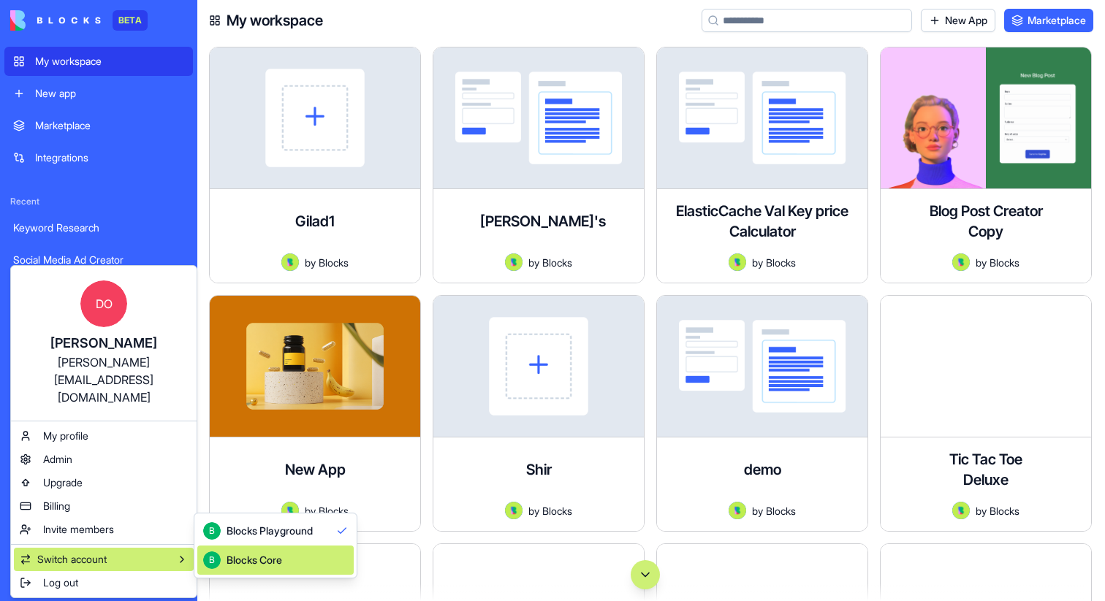
click at [261, 552] on div "B Blocks Core" at bounding box center [242, 561] width 79 height 18
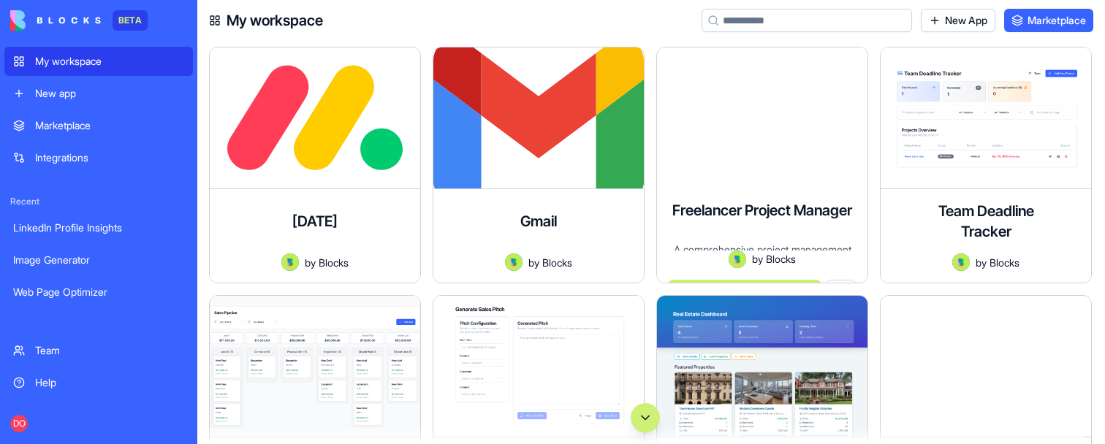
click at [623, 28] on div "My workspace New App Marketplace" at bounding box center [651, 20] width 908 height 41
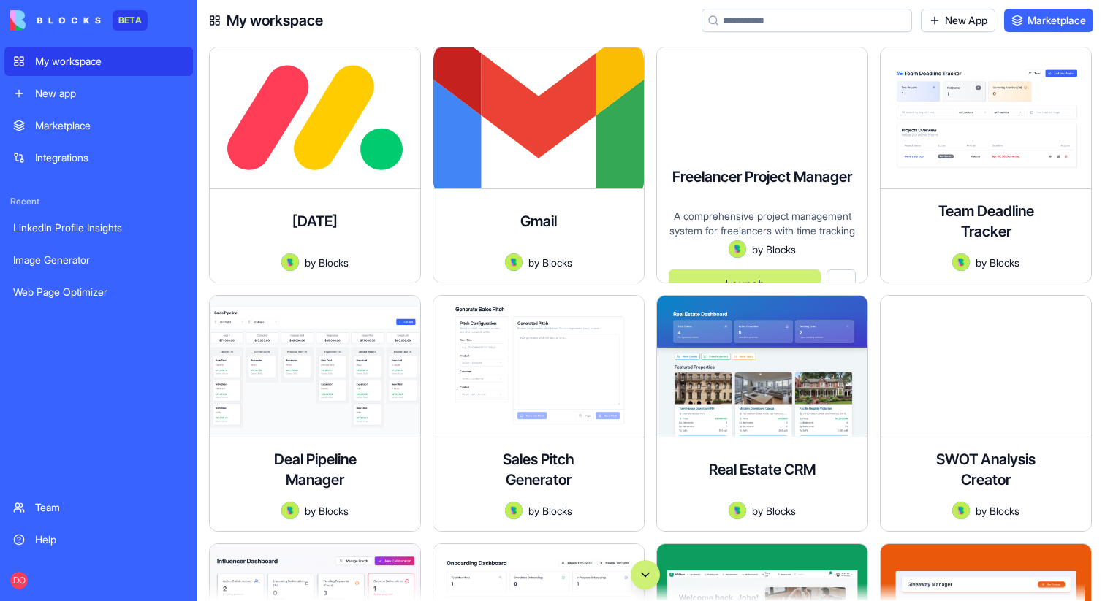
click at [761, 24] on input at bounding box center [807, 20] width 210 height 23
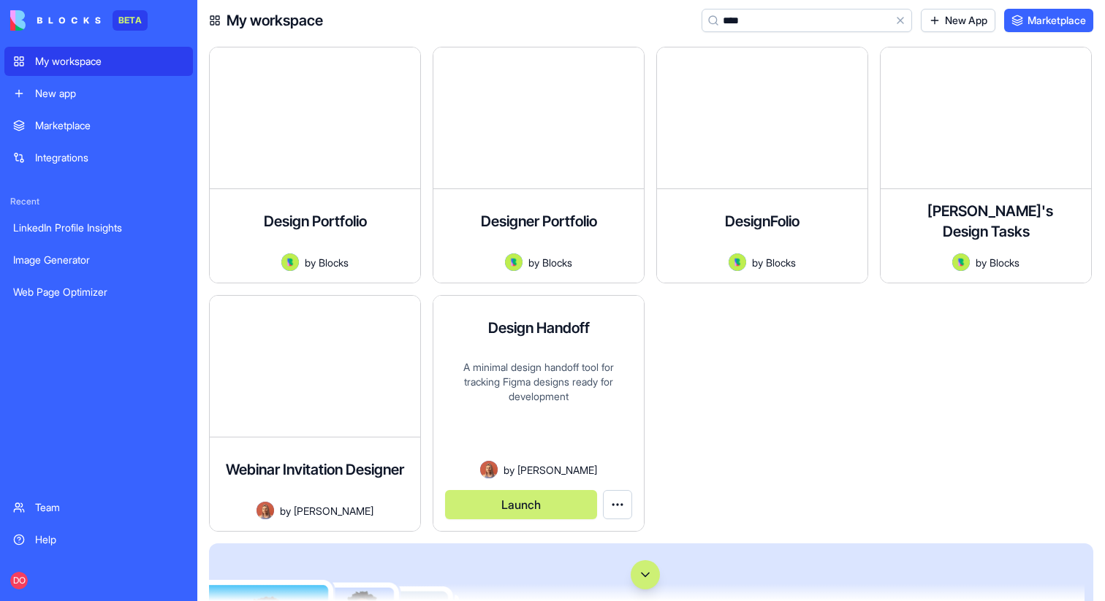
type input "****"
click at [526, 498] on button "Launch" at bounding box center [521, 504] width 152 height 29
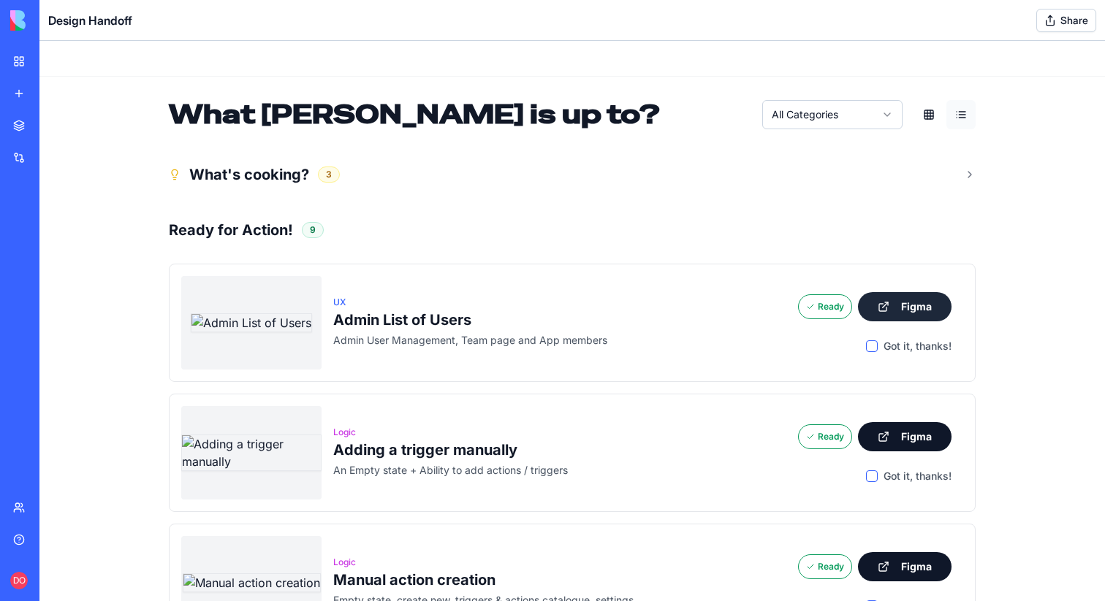
click at [910, 308] on button "Figma" at bounding box center [905, 306] width 94 height 29
click at [29, 506] on link "Team" at bounding box center [33, 507] width 58 height 29
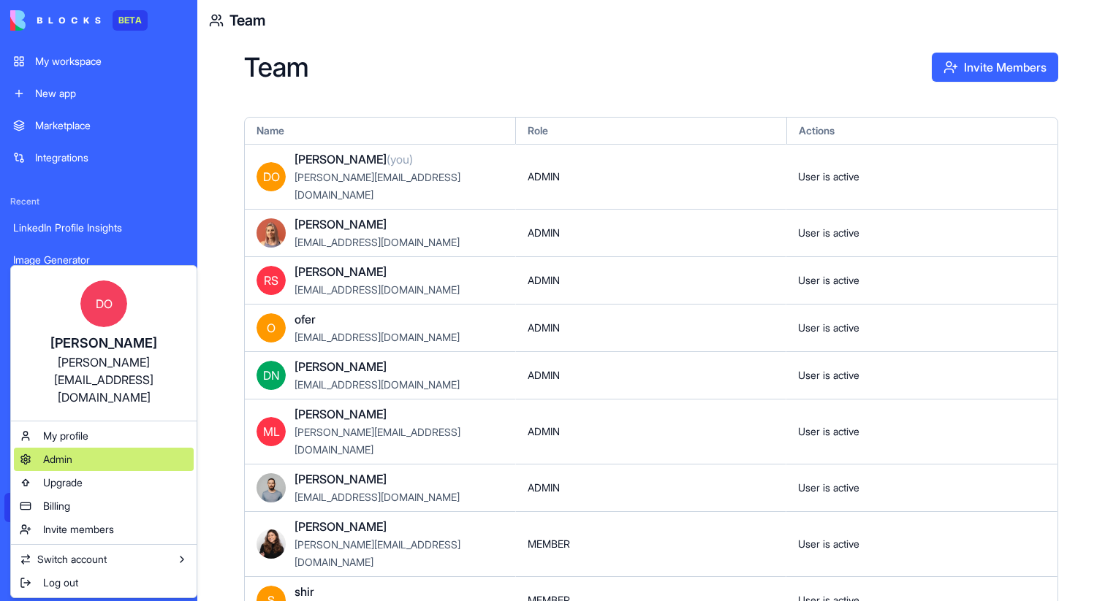
click at [84, 448] on div "Admin" at bounding box center [104, 459] width 180 height 23
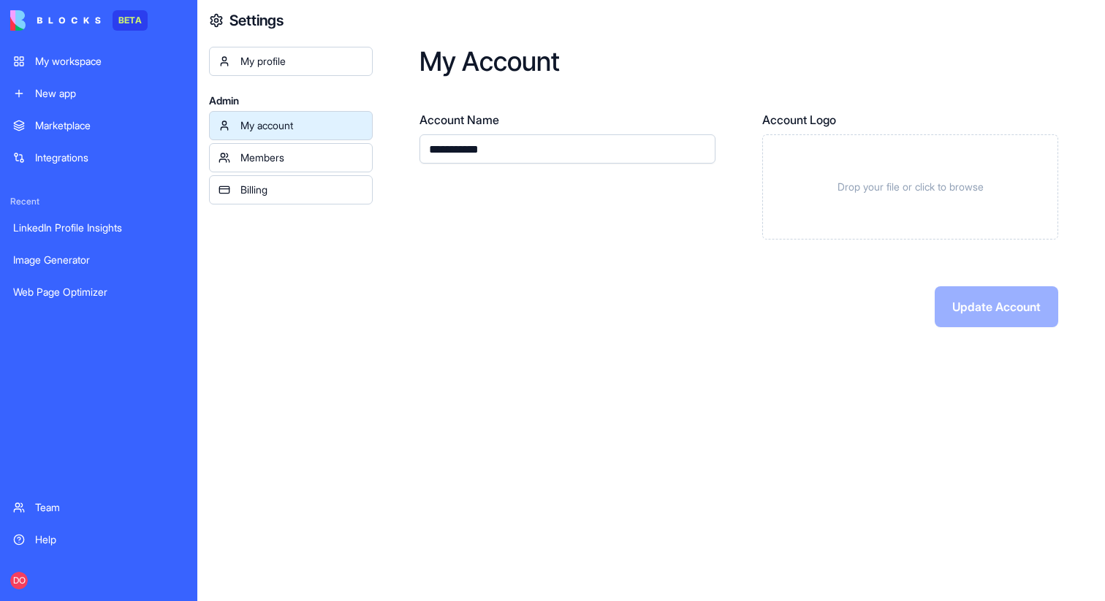
click at [295, 153] on div "Members" at bounding box center [301, 158] width 123 height 15
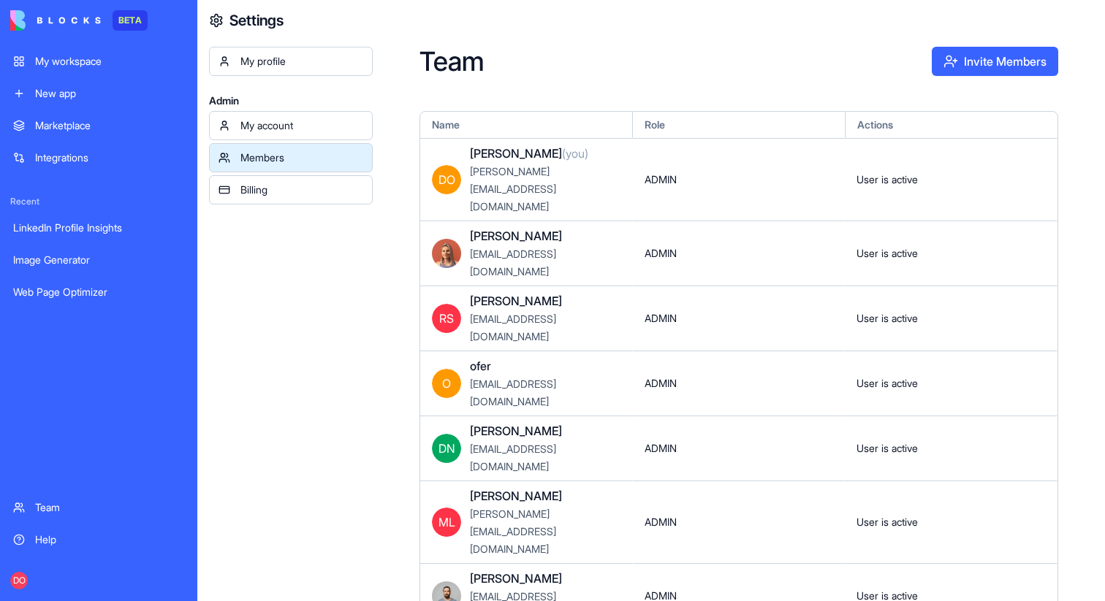
click at [93, 70] on link "My workspace" at bounding box center [98, 61] width 189 height 29
